Goal: Use online tool/utility: Utilize a website feature to perform a specific function

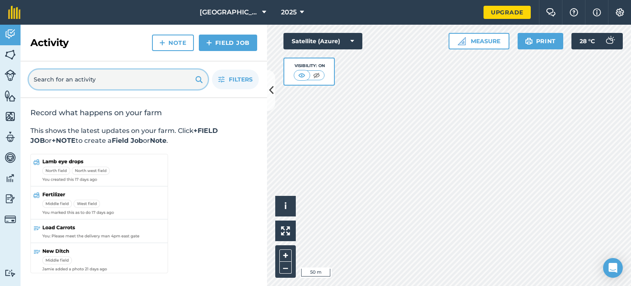
click at [141, 83] on input "text" at bounding box center [118, 79] width 179 height 20
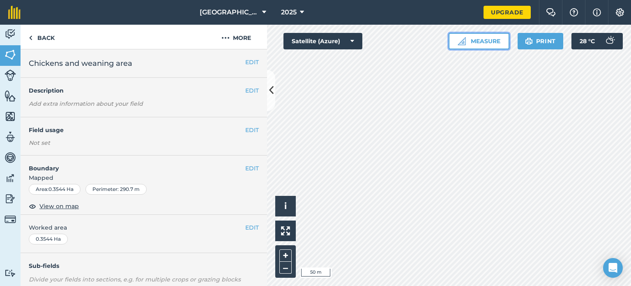
click at [483, 45] on button "Measure" at bounding box center [479, 41] width 61 height 16
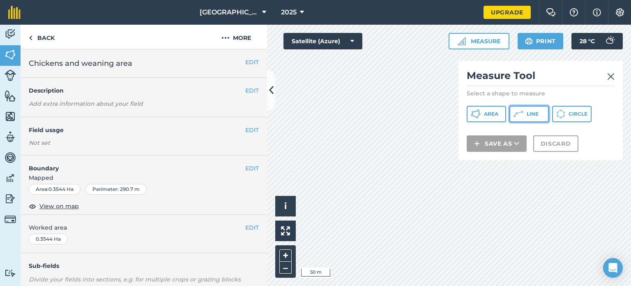
click at [526, 115] on button "Line" at bounding box center [528, 114] width 39 height 16
click at [610, 77] on img at bounding box center [610, 76] width 7 height 10
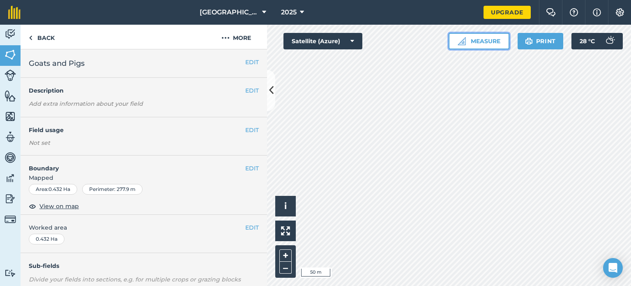
click at [490, 39] on button "Measure" at bounding box center [479, 41] width 61 height 16
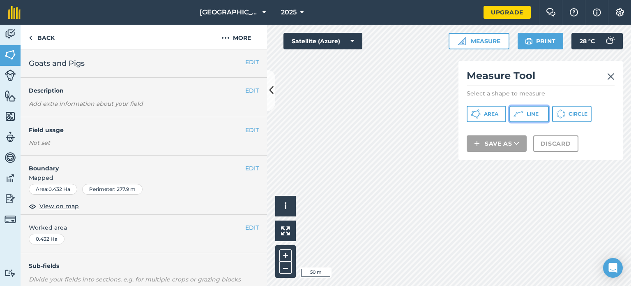
click at [523, 112] on button "Line" at bounding box center [528, 114] width 39 height 16
click at [459, 112] on div "Measure Tool Select a shape to measure Area Line Circle Save as Discard" at bounding box center [541, 110] width 164 height 99
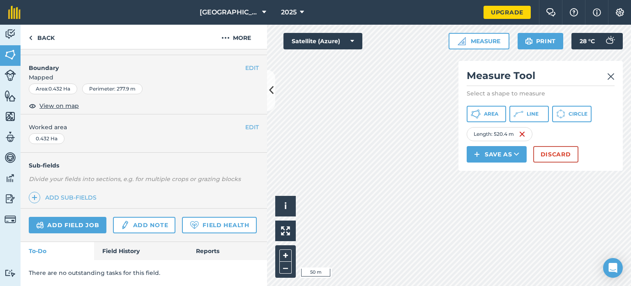
scroll to position [122, 0]
click at [615, 76] on div "Measure Tool Select a shape to measure Area Line Circle Length : 520.4 m Save a…" at bounding box center [541, 116] width 164 height 110
click at [612, 73] on img at bounding box center [610, 76] width 7 height 10
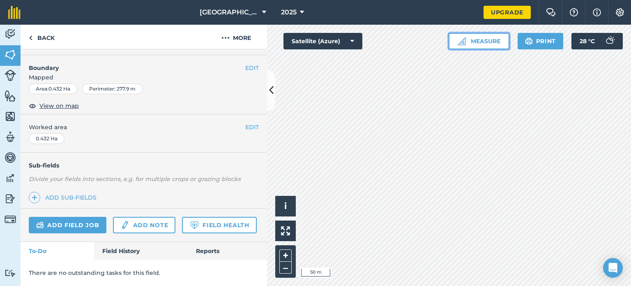
click at [485, 39] on button "Measure" at bounding box center [479, 41] width 61 height 16
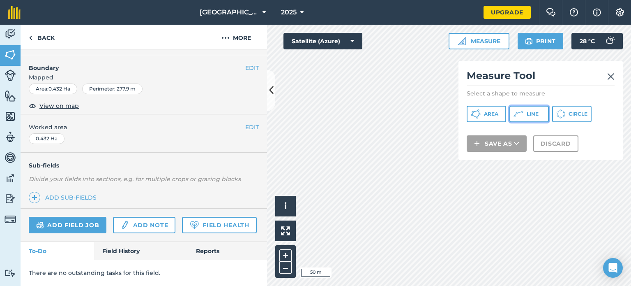
click at [527, 111] on span "Line" at bounding box center [533, 114] width 12 height 7
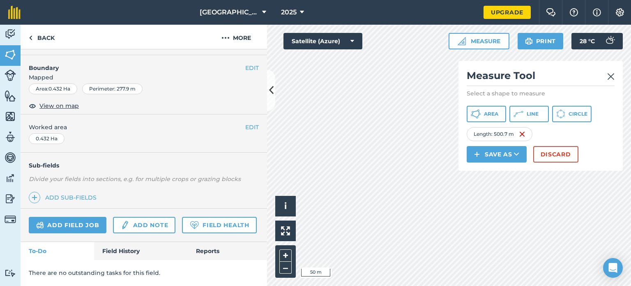
click at [611, 74] on img at bounding box center [610, 76] width 7 height 10
